Goal: Transaction & Acquisition: Download file/media

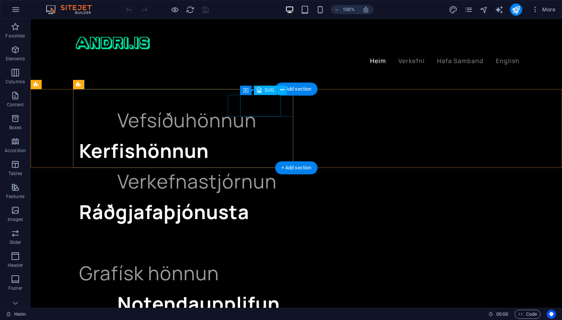
select select "xMidYMid"
select select "%"
select select "px"
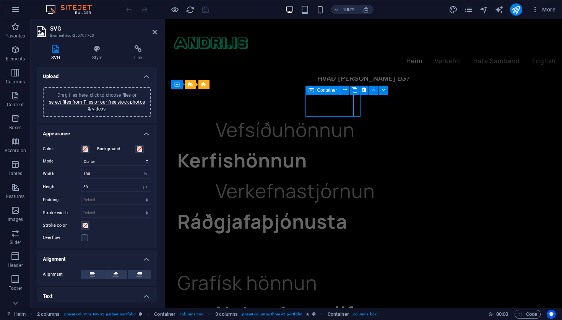
scroll to position [949, 0]
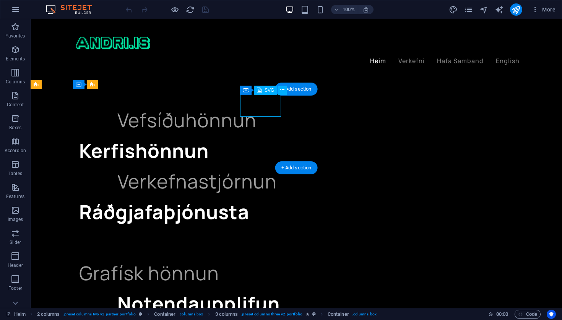
select select "xMidYMid"
select select "%"
select select "px"
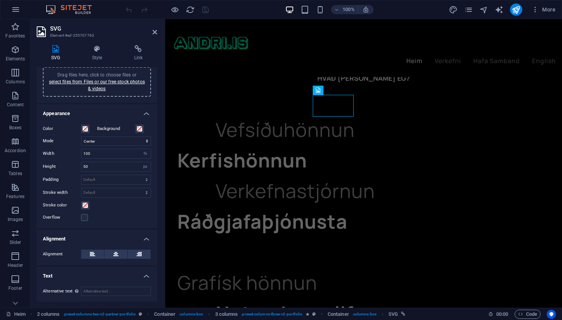
scroll to position [0, 0]
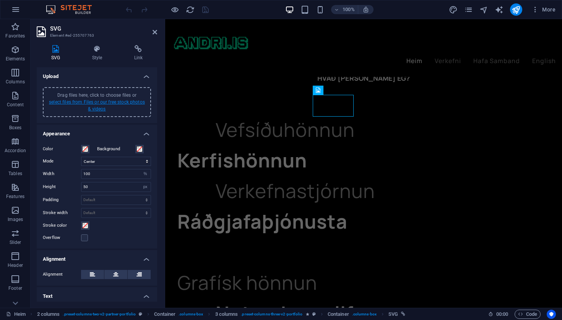
click at [84, 101] on link "select files from Files or our free stock photos & videos" at bounding box center [97, 105] width 96 height 12
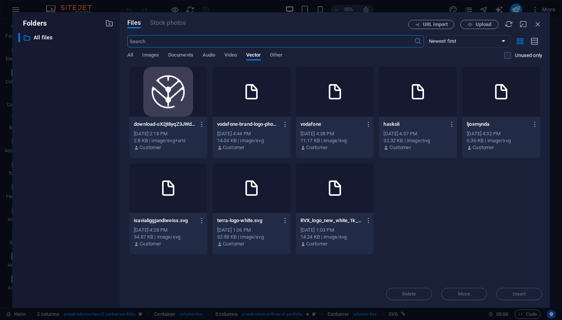
scroll to position [998, 0]
click at [131, 55] on span "All" at bounding box center [130, 55] width 6 height 11
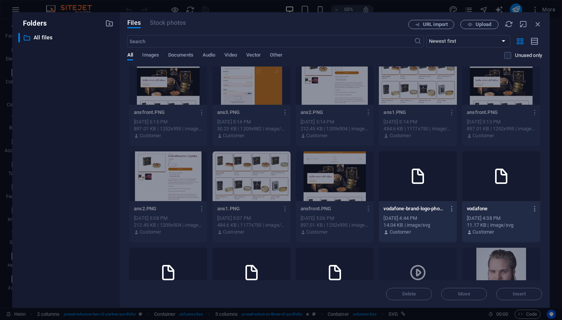
scroll to position [456, 0]
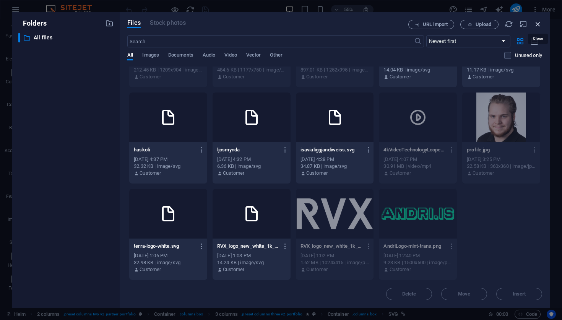
click at [539, 21] on icon "button" at bounding box center [538, 24] width 8 height 8
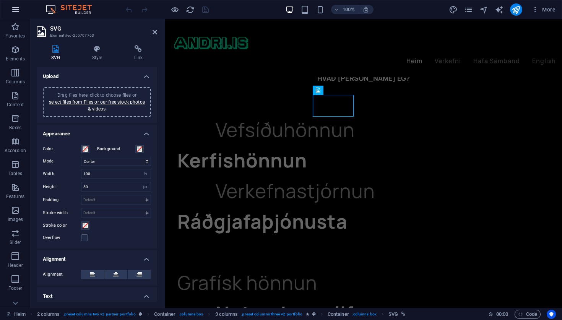
click at [15, 7] on icon "button" at bounding box center [15, 9] width 9 height 9
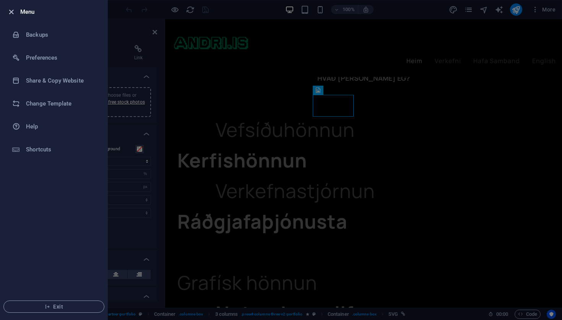
click at [12, 14] on icon "button" at bounding box center [11, 12] width 9 height 9
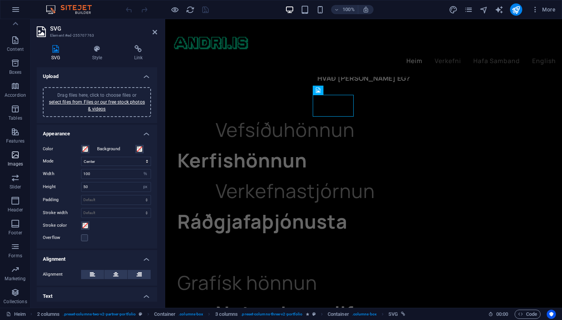
scroll to position [0, 0]
click at [540, 11] on span "More" at bounding box center [543, 10] width 24 height 8
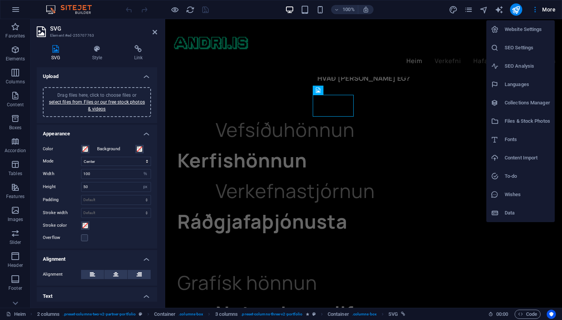
click at [527, 123] on h6 "Files & Stock Photos" at bounding box center [527, 121] width 45 height 9
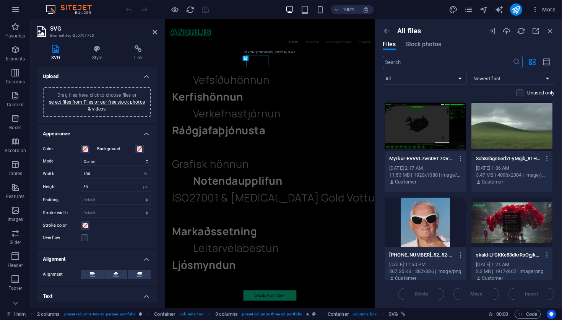
scroll to position [998, 0]
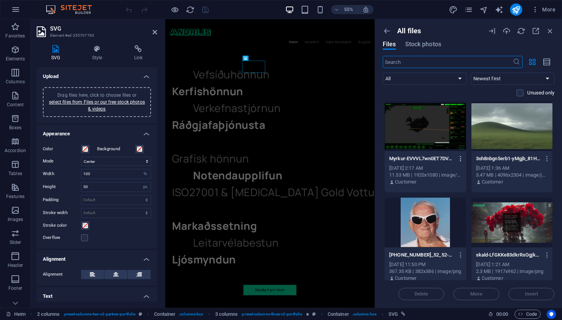
click at [460, 158] on icon "button" at bounding box center [460, 158] width 7 height 7
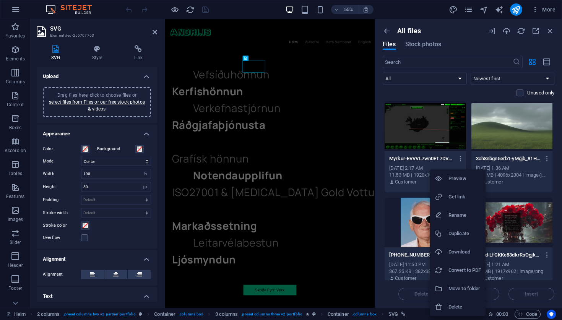
click at [497, 95] on div at bounding box center [281, 160] width 562 height 320
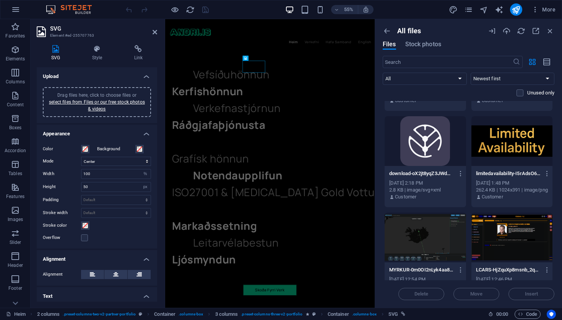
scroll to position [184, 0]
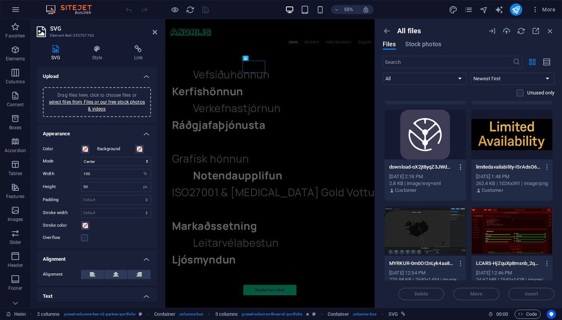
click at [460, 168] on icon "button" at bounding box center [460, 167] width 7 height 7
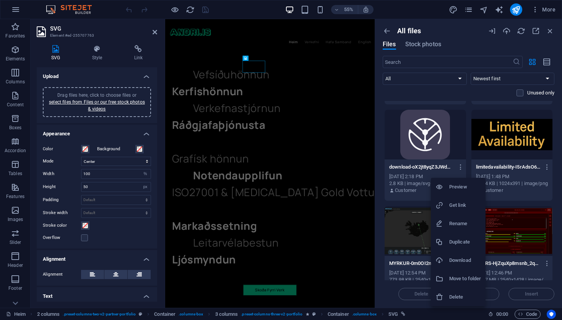
click at [458, 260] on h6 "Download" at bounding box center [465, 260] width 32 height 9
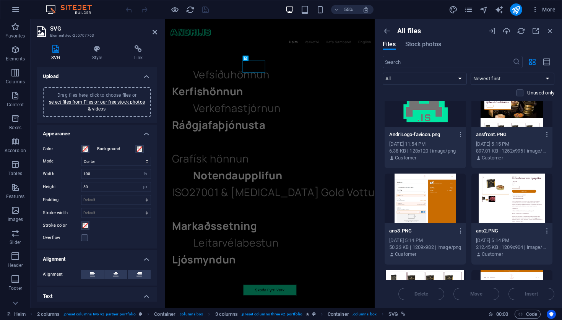
scroll to position [699, 0]
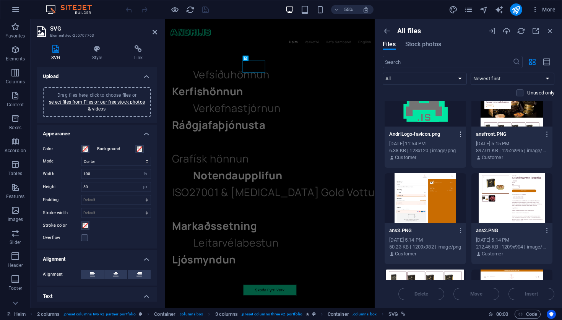
click at [459, 133] on icon "button" at bounding box center [460, 134] width 7 height 7
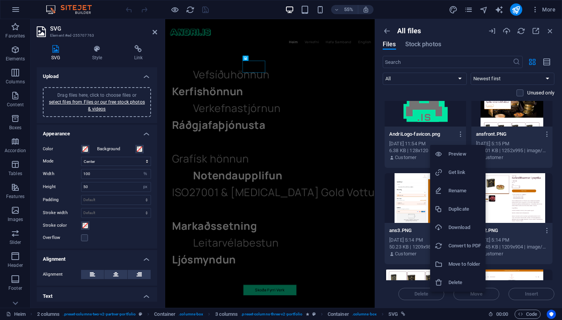
click at [456, 226] on h6 "Download" at bounding box center [464, 227] width 32 height 9
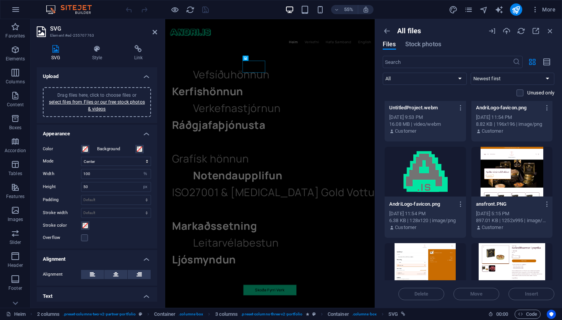
scroll to position [629, 0]
click at [546, 202] on icon "button" at bounding box center [547, 204] width 7 height 7
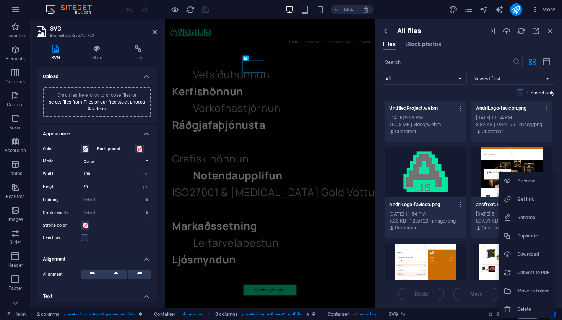
click at [517, 257] on div at bounding box center [511, 254] width 14 height 8
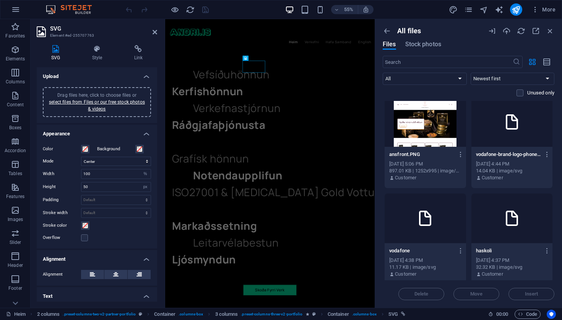
scroll to position [1064, 0]
click at [545, 153] on icon "button" at bounding box center [547, 154] width 7 height 7
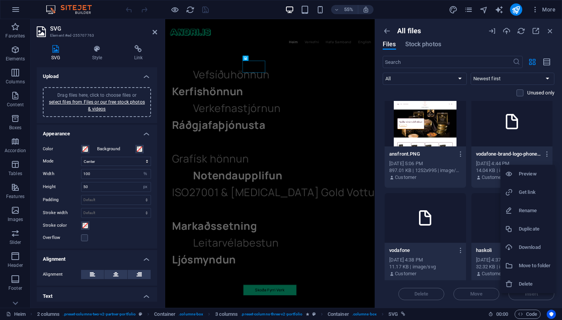
click at [523, 250] on h6 "Download" at bounding box center [535, 247] width 32 height 9
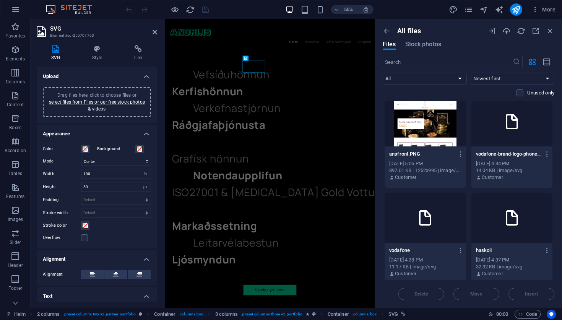
click at [510, 120] on icon at bounding box center [512, 121] width 18 height 18
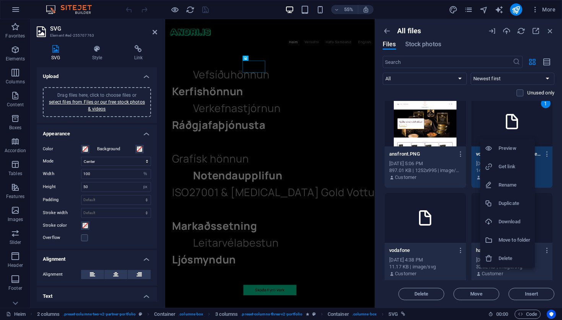
click at [506, 148] on h6 "Preview" at bounding box center [515, 148] width 32 height 9
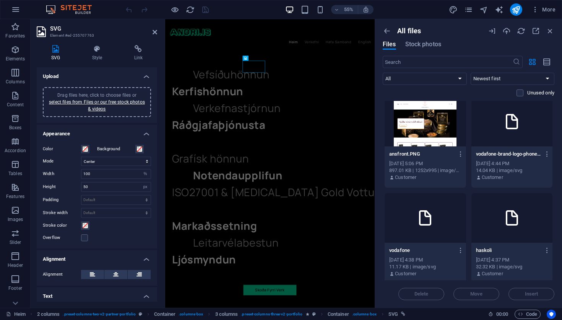
click at [460, 198] on div at bounding box center [425, 218] width 81 height 50
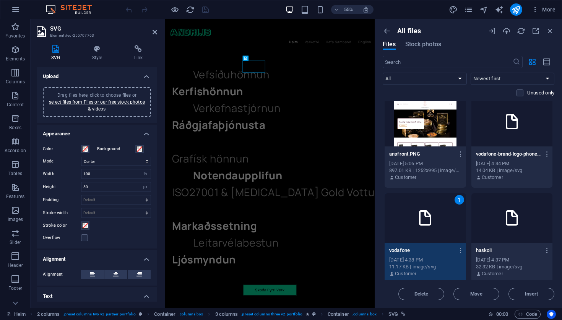
click at [459, 200] on div "1" at bounding box center [460, 200] width 10 height 10
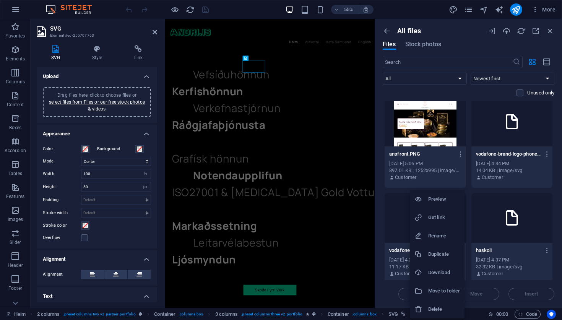
click at [442, 202] on h6 "Preview" at bounding box center [444, 199] width 32 height 9
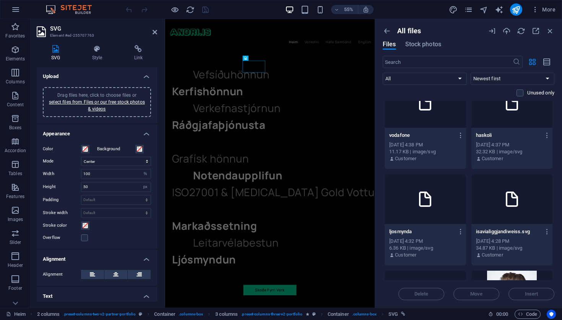
scroll to position [1185, 0]
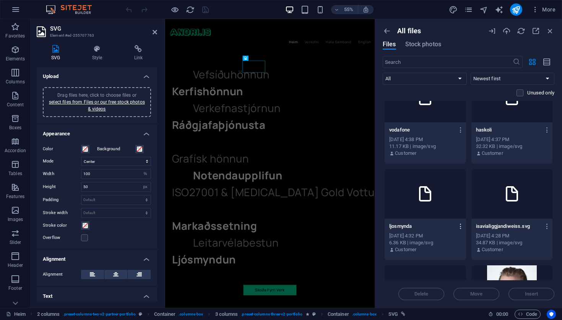
click at [460, 225] on icon "button" at bounding box center [460, 226] width 7 height 7
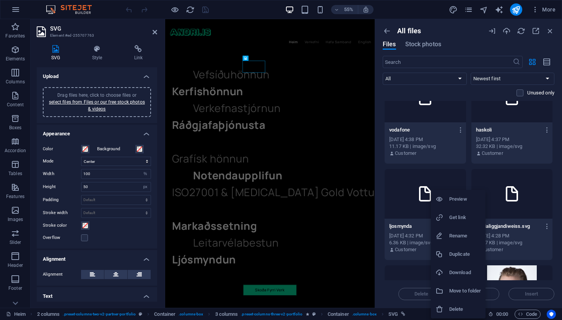
click at [457, 272] on h6 "Download" at bounding box center [465, 272] width 32 height 9
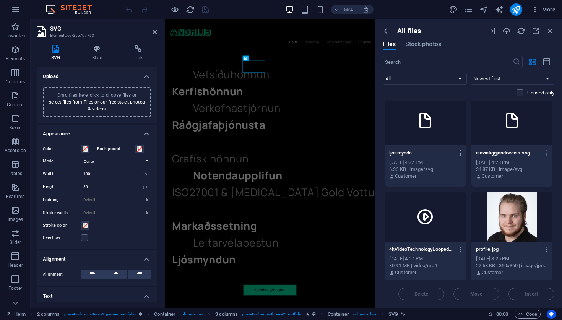
scroll to position [1286, 0]
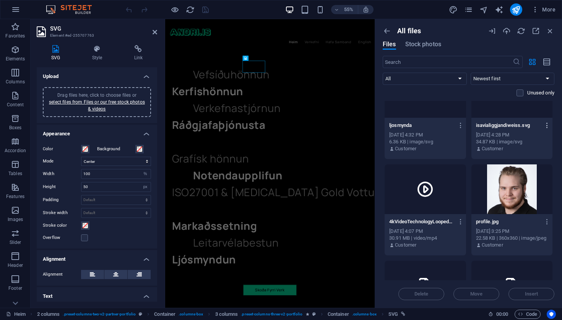
click at [547, 125] on icon "button" at bounding box center [547, 125] width 7 height 7
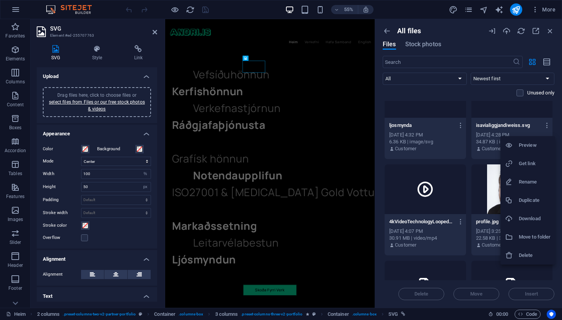
click at [528, 216] on h6 "Download" at bounding box center [535, 218] width 32 height 9
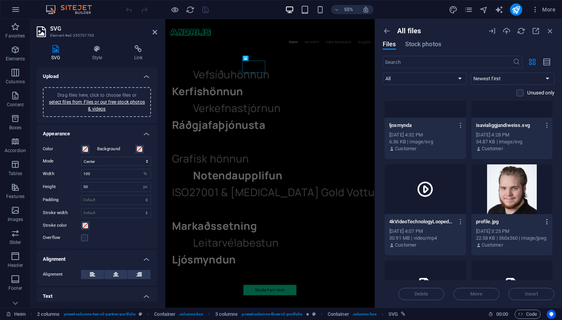
click at [548, 222] on icon "button" at bounding box center [547, 221] width 7 height 7
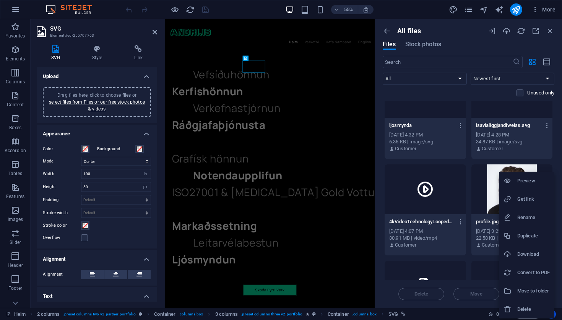
click at [530, 252] on h6 "Download" at bounding box center [533, 254] width 32 height 9
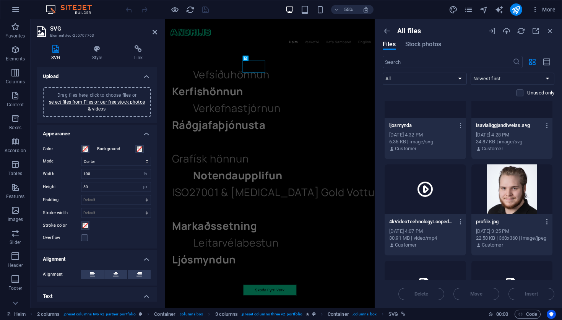
click at [546, 223] on icon "button" at bounding box center [547, 221] width 7 height 7
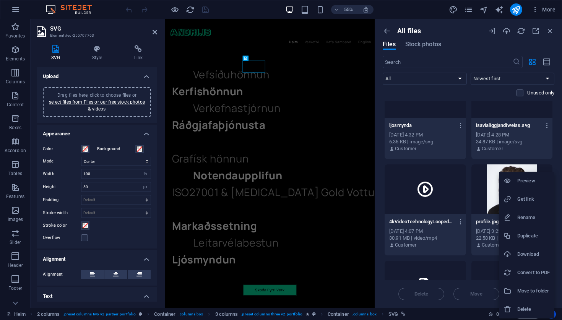
click at [529, 256] on h6 "Download" at bounding box center [533, 254] width 32 height 9
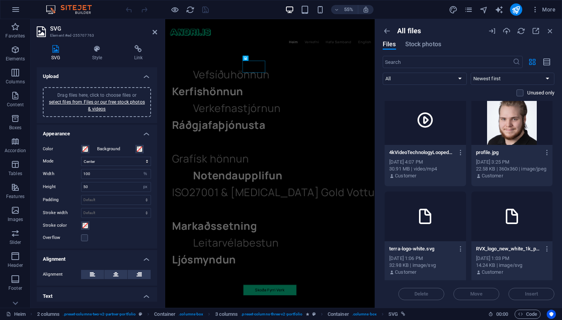
scroll to position [1373, 0]
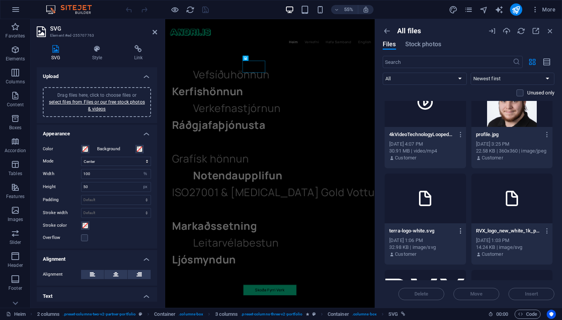
click at [461, 232] on icon "button" at bounding box center [460, 230] width 7 height 7
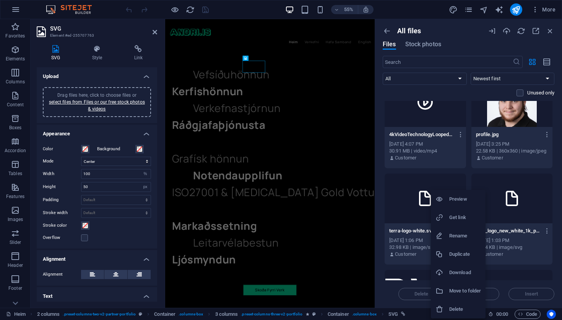
click at [455, 266] on li "Download" at bounding box center [458, 272] width 55 height 18
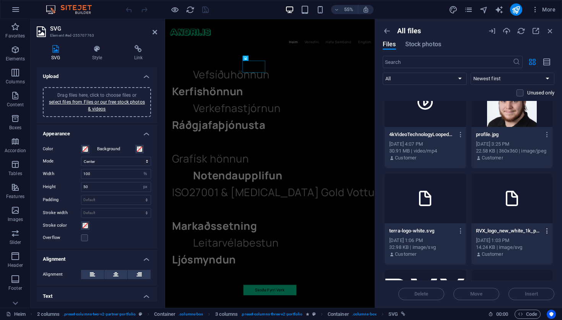
click at [547, 231] on icon "button" at bounding box center [547, 230] width 7 height 7
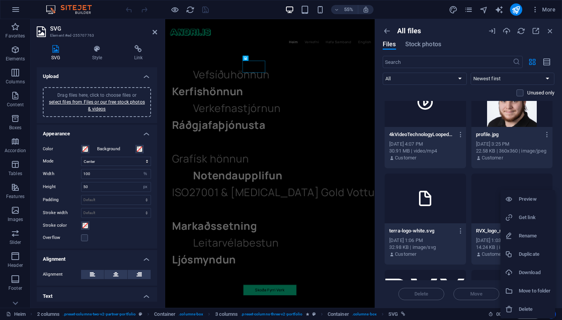
click at [530, 274] on h6 "Download" at bounding box center [535, 272] width 32 height 9
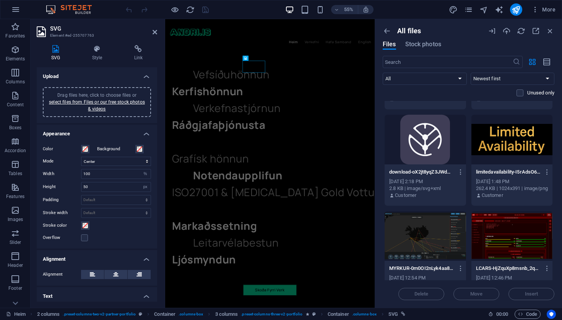
scroll to position [0, 0]
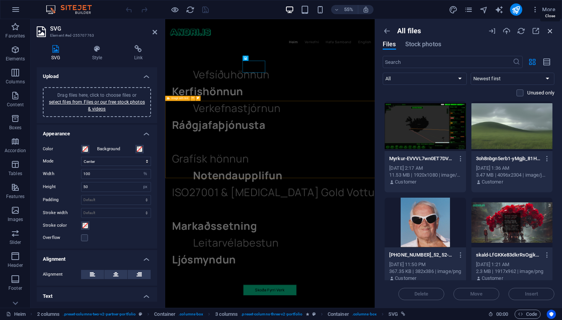
click at [551, 30] on icon "button" at bounding box center [550, 31] width 8 height 8
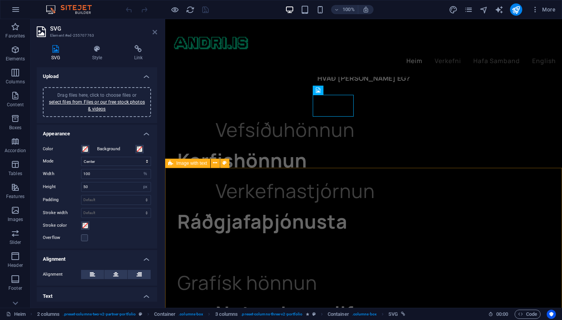
click at [153, 31] on icon at bounding box center [155, 32] width 5 height 6
